Goal: Task Accomplishment & Management: Use online tool/utility

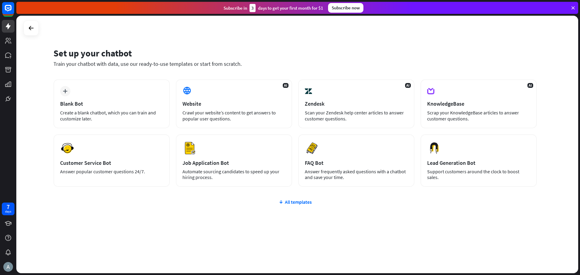
click at [497, 41] on div "Set up your chatbot Train your chatbot with data, use our ready-to-use template…" at bounding box center [297, 145] width 562 height 258
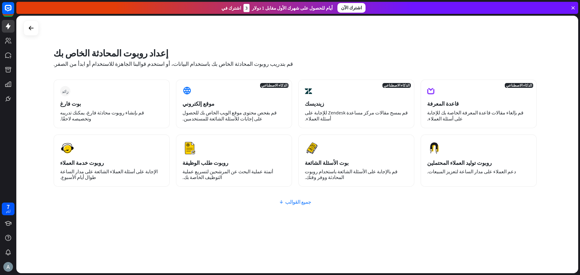
click at [297, 205] on font "جميع القوالب" at bounding box center [298, 202] width 26 height 6
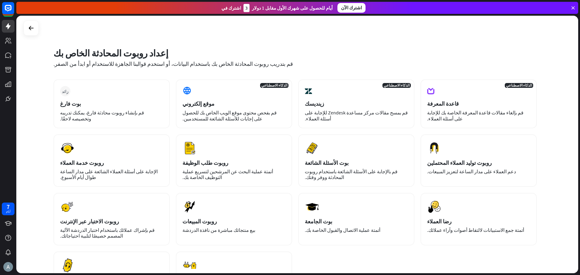
scroll to position [60, 0]
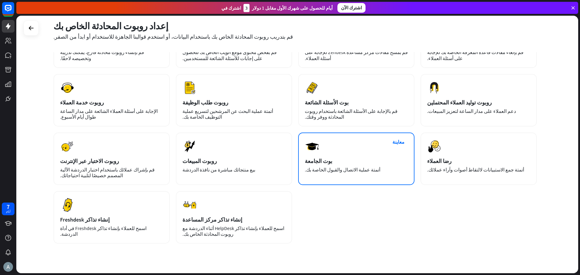
click at [339, 163] on div "بوت الجامعة" at bounding box center [356, 161] width 103 height 7
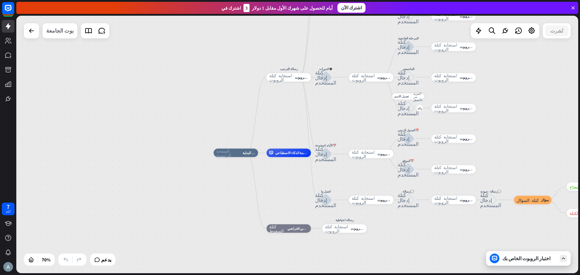
click at [59, 35] on div "بوت الجامعة" at bounding box center [59, 30] width 27 height 15
drag, startPoint x: 136, startPoint y: 89, endPoint x: 261, endPoint y: 136, distance: 133.6
click at [141, 96] on div "**********" at bounding box center [290, 137] width 580 height 275
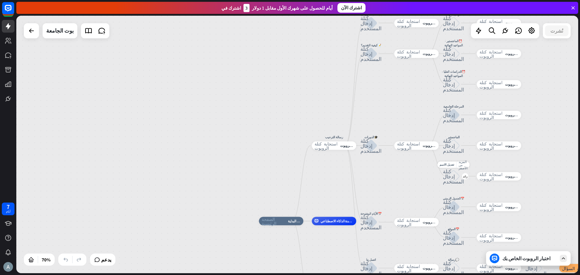
drag, startPoint x: 159, startPoint y: 119, endPoint x: 208, endPoint y: 184, distance: 81.1
click at [208, 184] on div "الصفحة الرئيسية_2 نقطة البداية رسالة الترحيب استجابة كتلة الروبوت استجابة الروب…" at bounding box center [297, 145] width 562 height 258
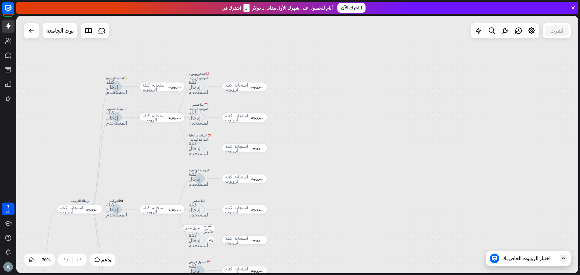
drag, startPoint x: 308, startPoint y: 197, endPoint x: 0, endPoint y: 203, distance: 307.6
click at [0, 203] on div "7 أيام يغلق مساعدة المنتج الخطوات الأولى ابدأ مع ChatBot مركز المساعدة اتبع الد…" at bounding box center [290, 137] width 580 height 275
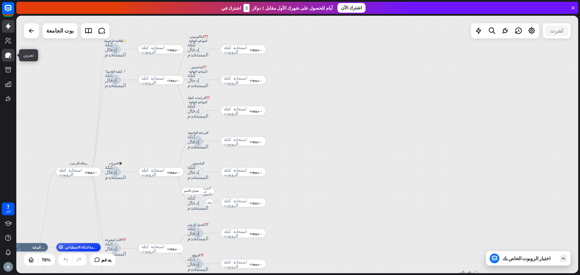
click at [8, 53] on icon at bounding box center [8, 55] width 6 height 5
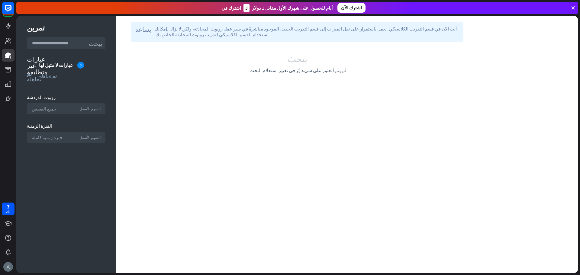
click at [10, 267] on img at bounding box center [8, 267] width 10 height 10
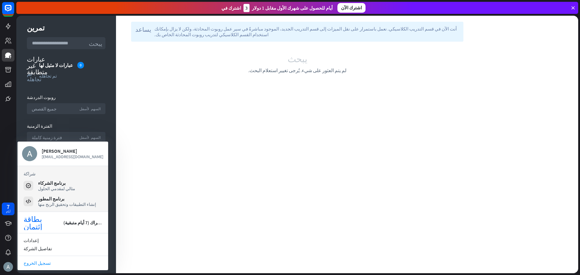
click at [26, 260] on font "تسجيل الخروج" at bounding box center [37, 263] width 27 height 6
